Goal: Obtain resource: Obtain resource

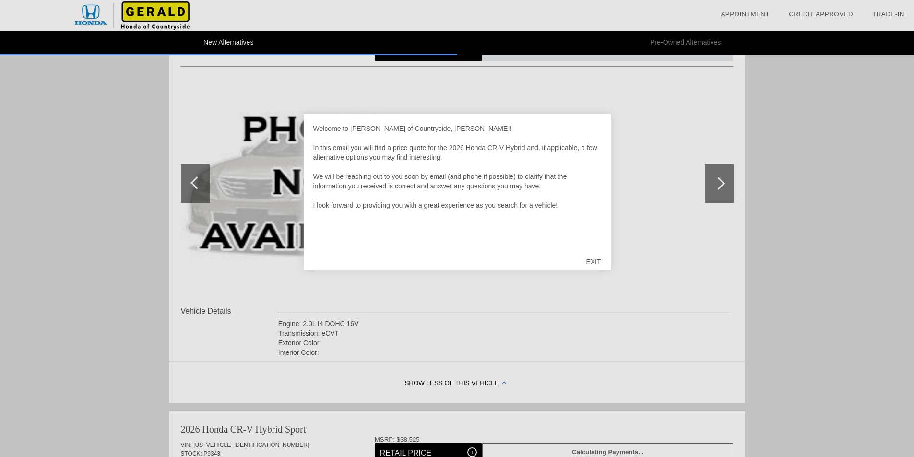
scroll to position [96, 0]
click at [590, 261] on div "EXIT" at bounding box center [594, 262] width 34 height 29
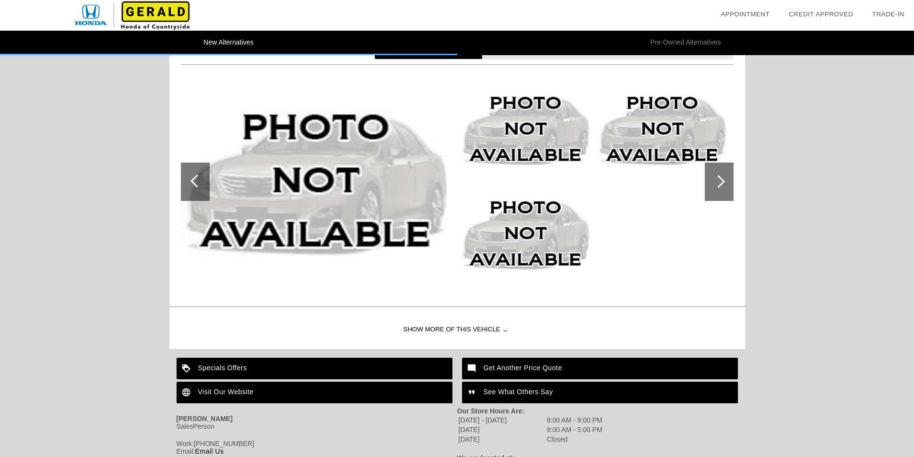
scroll to position [885, 0]
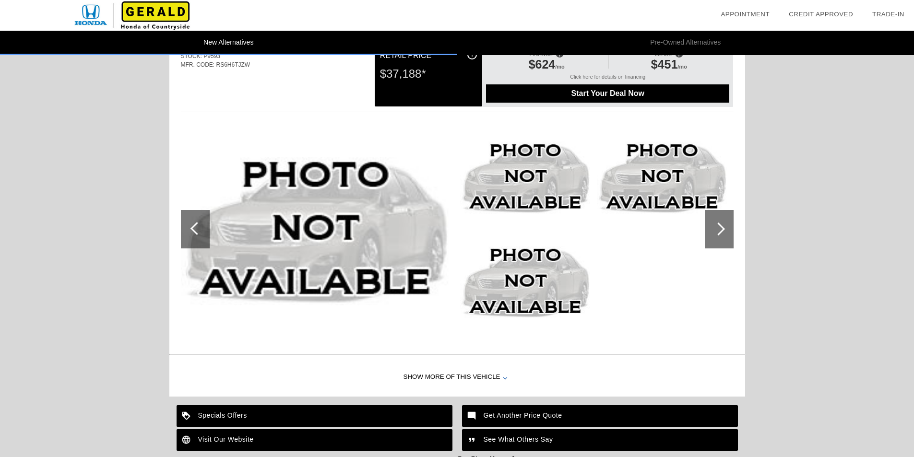
click at [434, 373] on div "Show More of this Vehicle" at bounding box center [457, 378] width 576 height 38
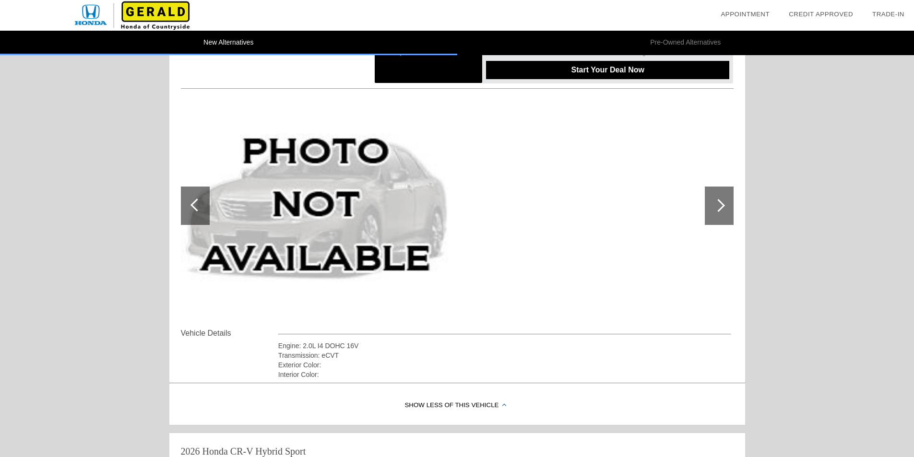
scroll to position [0, 0]
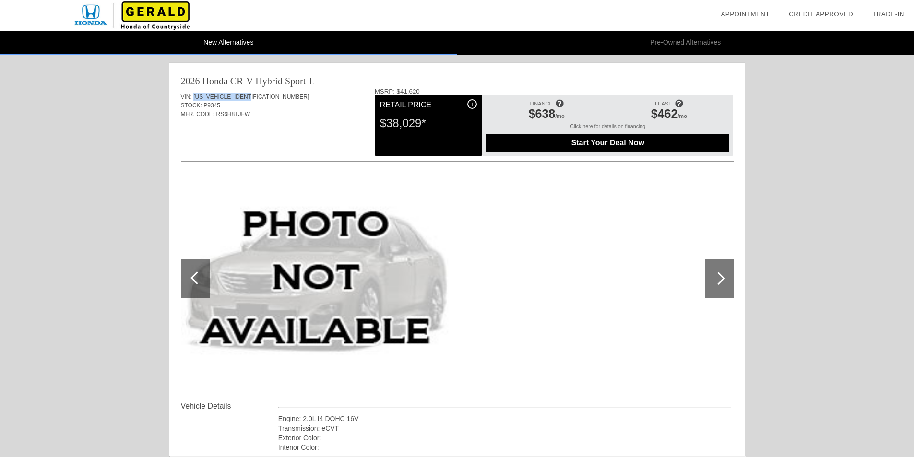
drag, startPoint x: 252, startPoint y: 96, endPoint x: 194, endPoint y: 96, distance: 57.6
click at [194, 96] on span "[US_VEHICLE_IDENTIFICATION_NUMBER]" at bounding box center [251, 97] width 116 height 7
copy span "[US_VEHICLE_IDENTIFICATION_NUMBER]"
click at [716, 277] on div at bounding box center [718, 278] width 13 height 13
click at [716, 276] on div at bounding box center [718, 278] width 13 height 13
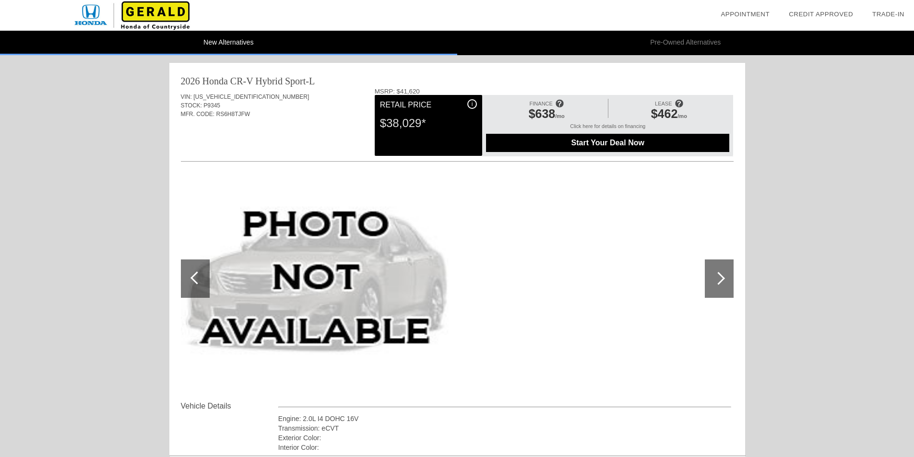
click at [716, 276] on div at bounding box center [718, 278] width 13 height 13
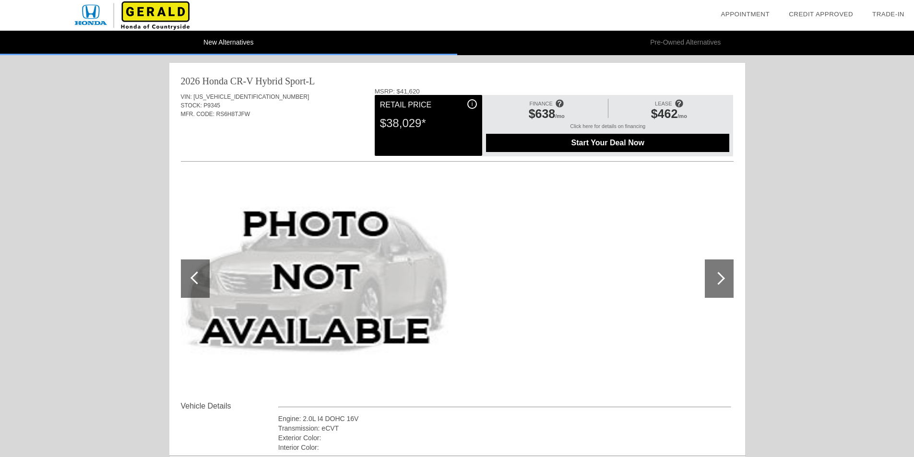
click at [716, 276] on div at bounding box center [718, 278] width 13 height 13
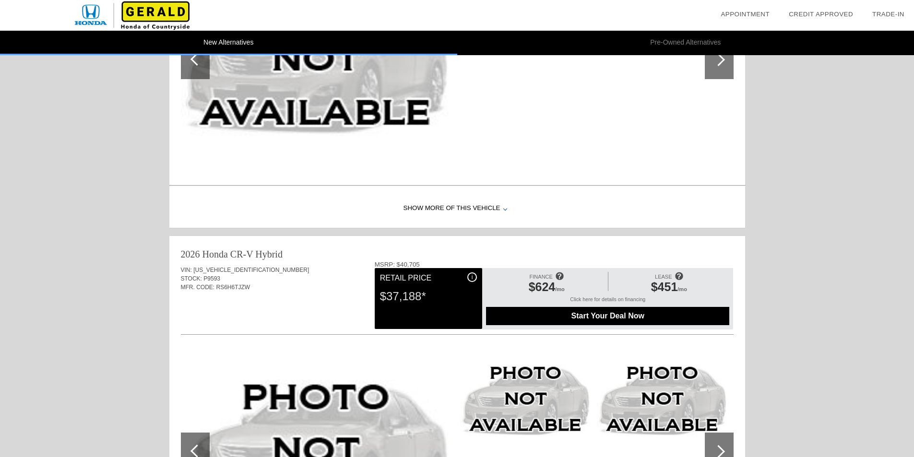
scroll to position [672, 0]
